Goal: Find contact information: Find contact information

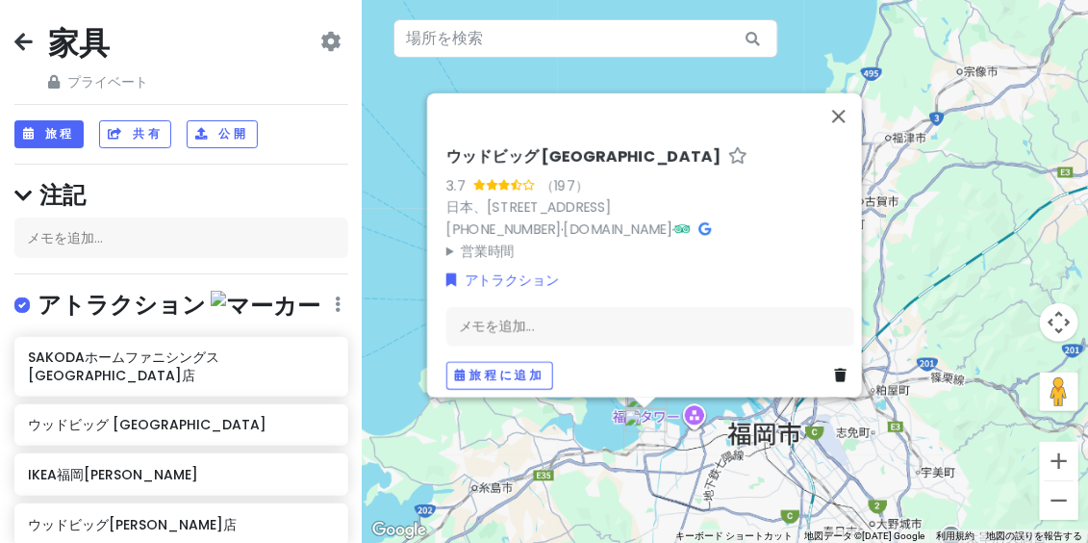
scroll to position [154, 0]
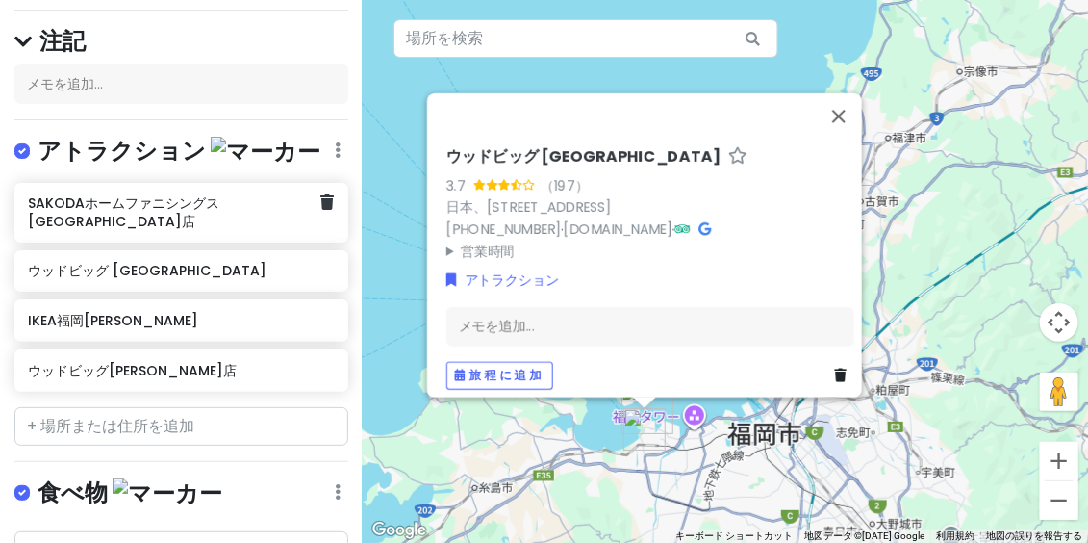
click at [219, 203] on font "SAKODAホームファニシングス[GEOGRAPHIC_DATA]店" at bounding box center [123, 211] width 191 height 37
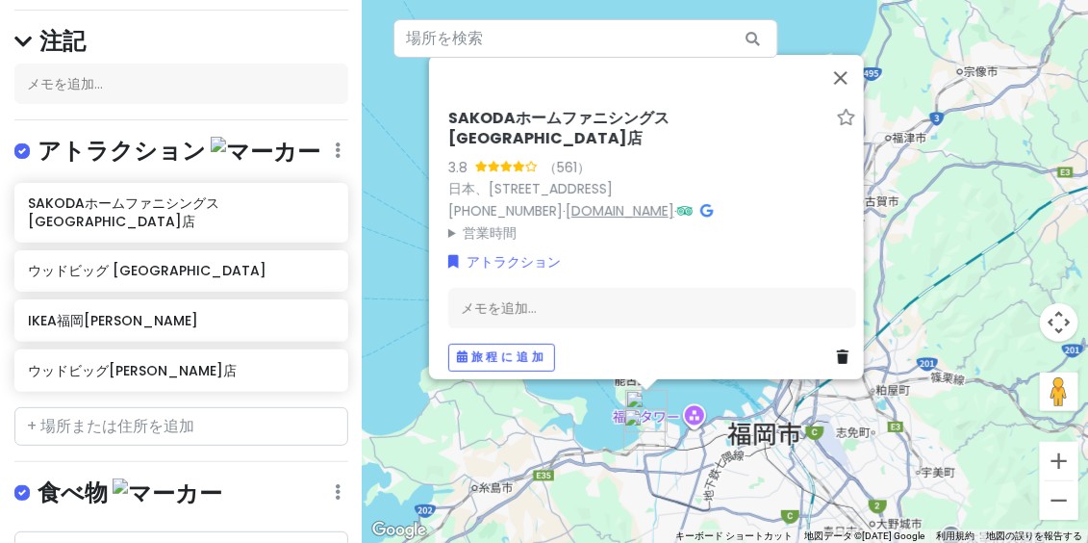
click at [606, 208] on font "[DOMAIN_NAME]" at bounding box center [620, 210] width 109 height 19
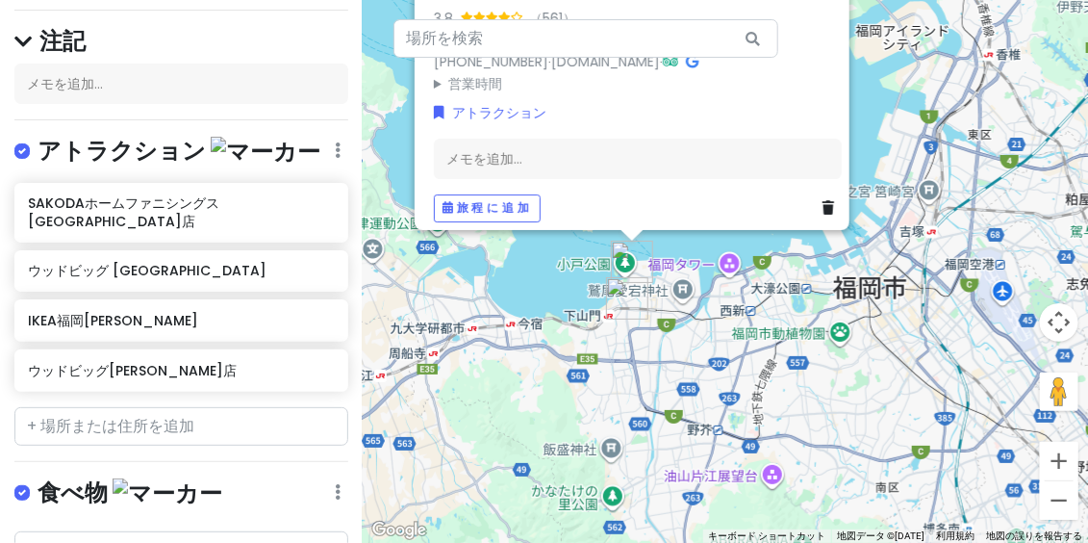
drag, startPoint x: 691, startPoint y: 482, endPoint x: 729, endPoint y: 293, distance: 192.4
click at [729, 291] on div "SAKODAホームファニシングス[GEOGRAPHIC_DATA]店 3.8 （561） 日本、[STREET_ADDRESS] [PHONE_NUMBER]…" at bounding box center [725, 271] width 725 height 543
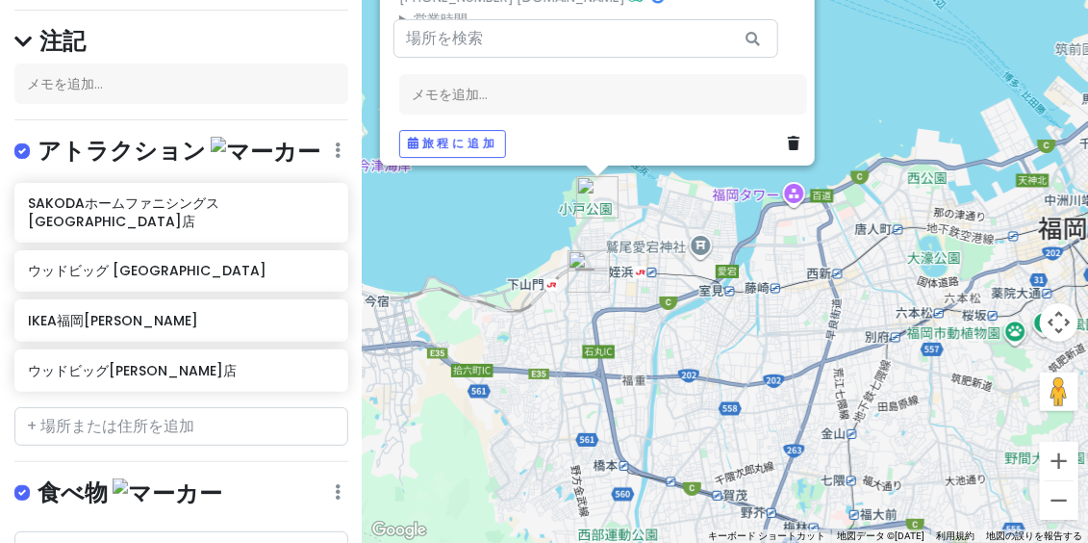
click at [747, 368] on div "SAKODAホームファニシングス[GEOGRAPHIC_DATA]店 3.8 （561） 日本、[STREET_ADDRESS] [PHONE_NUMBER]…" at bounding box center [725, 271] width 725 height 543
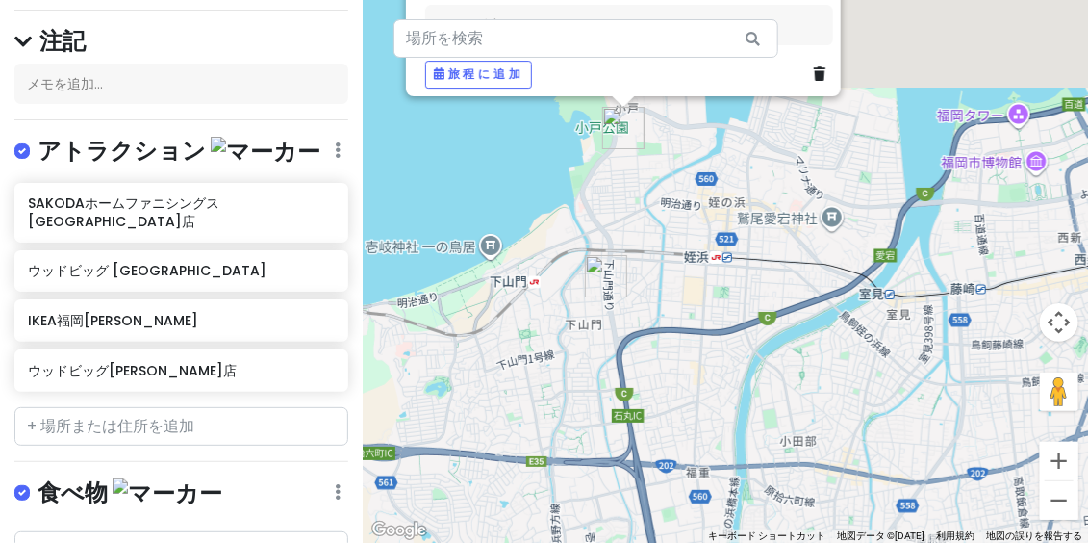
drag, startPoint x: 683, startPoint y: 178, endPoint x: 698, endPoint y: 266, distance: 89.8
click at [692, 287] on div "SAKODAホームファニシングス[GEOGRAPHIC_DATA]店 3.8 （561） 日本、[STREET_ADDRESS] [PHONE_NUMBER]…" at bounding box center [725, 271] width 725 height 543
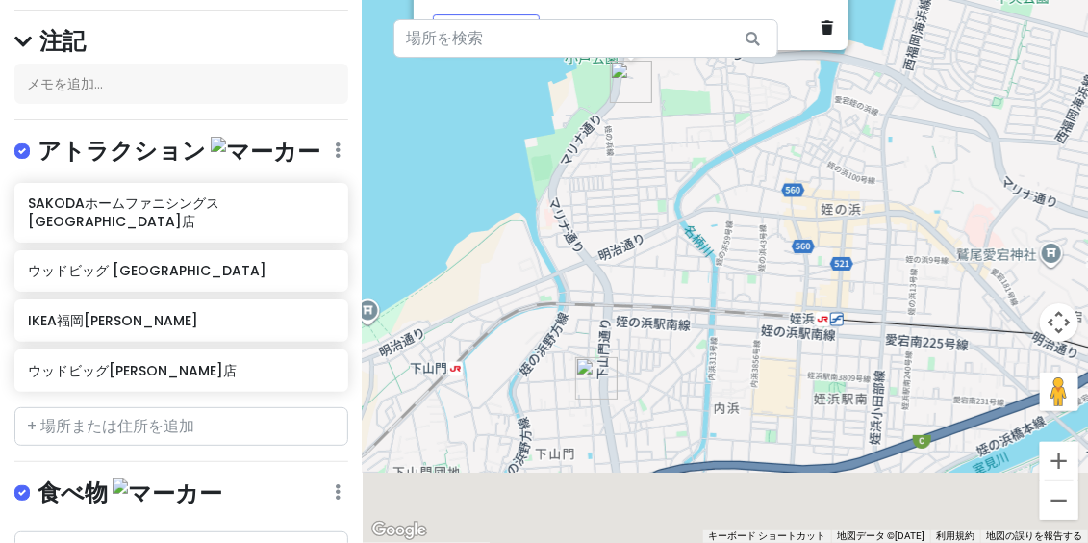
drag, startPoint x: 642, startPoint y: 412, endPoint x: 722, endPoint y: 272, distance: 161.2
click at [722, 272] on div "SAKODAホームファニシングス[GEOGRAPHIC_DATA]店 3.8 （561） 日本、[STREET_ADDRESS] [PHONE_NUMBER]…" at bounding box center [725, 271] width 725 height 543
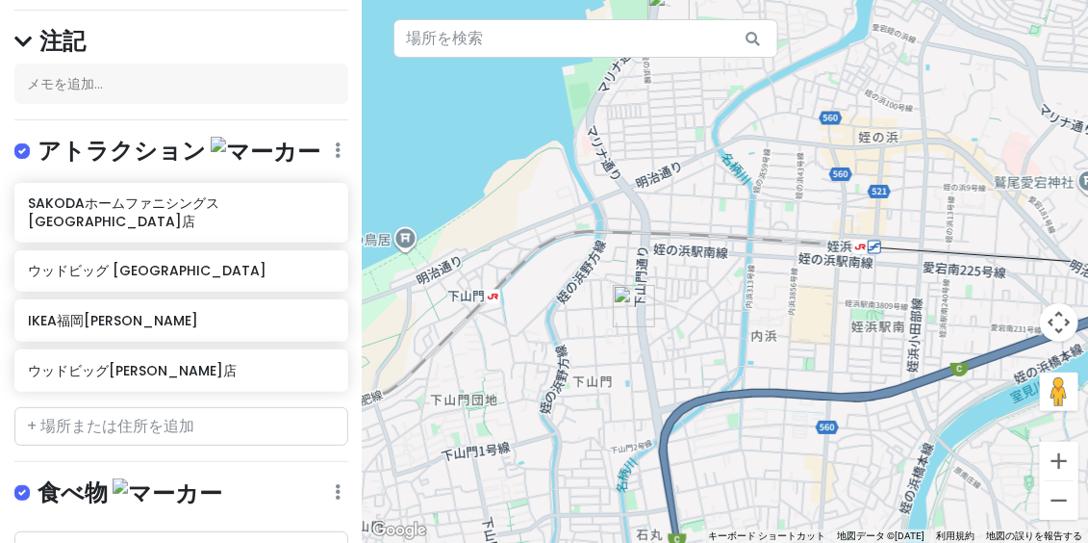
click at [635, 300] on img "ビッグウッド 福岡西店" at bounding box center [634, 306] width 42 height 42
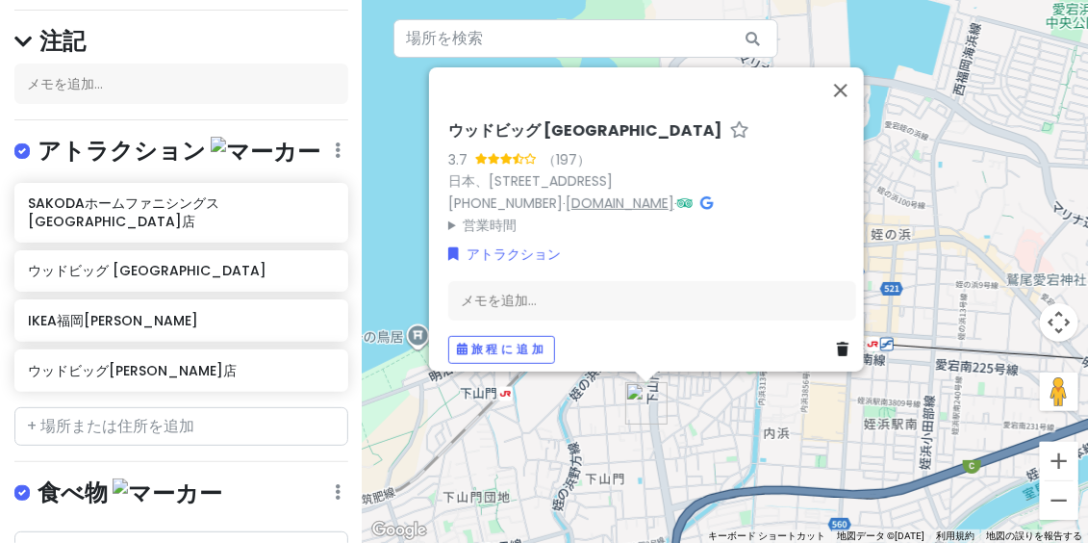
click at [660, 193] on font "[DOMAIN_NAME]" at bounding box center [620, 202] width 109 height 19
click at [525, 119] on font "ウッドビッグ [GEOGRAPHIC_DATA]" at bounding box center [585, 130] width 274 height 22
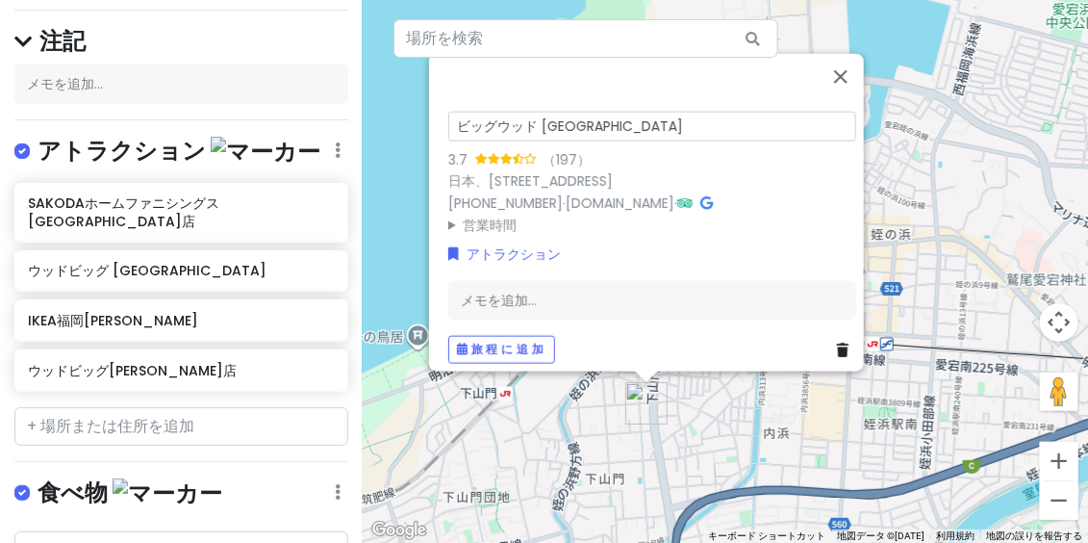
drag, startPoint x: 526, startPoint y: 113, endPoint x: 452, endPoint y: 103, distance: 74.7
click at [452, 112] on input "ビッグウッド [GEOGRAPHIC_DATA]" at bounding box center [652, 127] width 408 height 30
